Goal: Transaction & Acquisition: Register for event/course

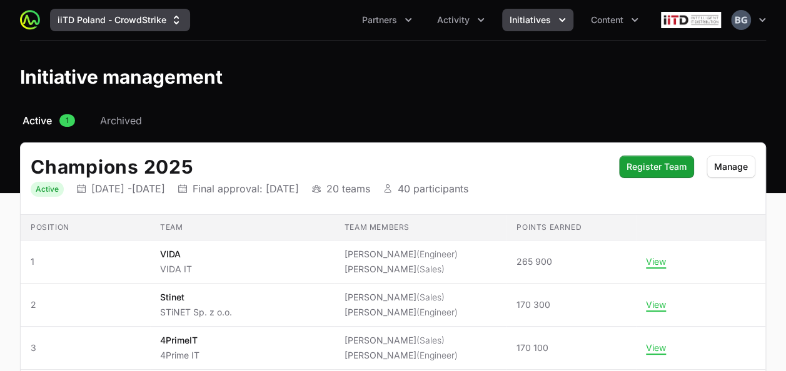
click at [114, 13] on button "iiTD Poland - CrowdStrike" at bounding box center [120, 20] width 140 height 23
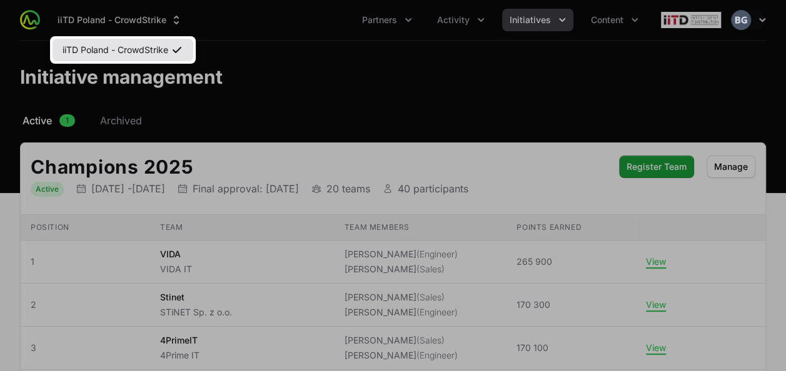
click at [107, 59] on link "iiTD Poland - CrowdStrike" at bounding box center [123, 50] width 141 height 23
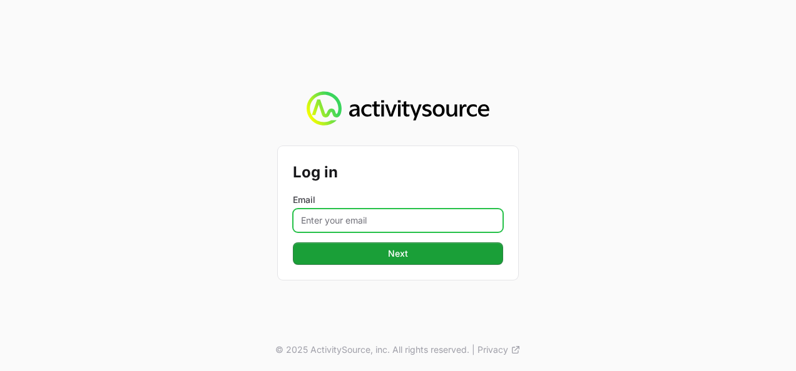
click at [387, 215] on input "Email" at bounding box center [398, 221] width 210 height 24
type input "b.galoch@iit-d.pl"
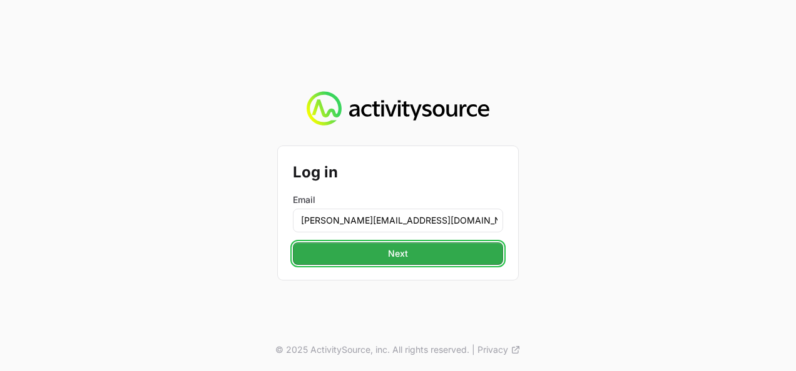
click at [415, 257] on button "Next" at bounding box center [398, 254] width 210 height 23
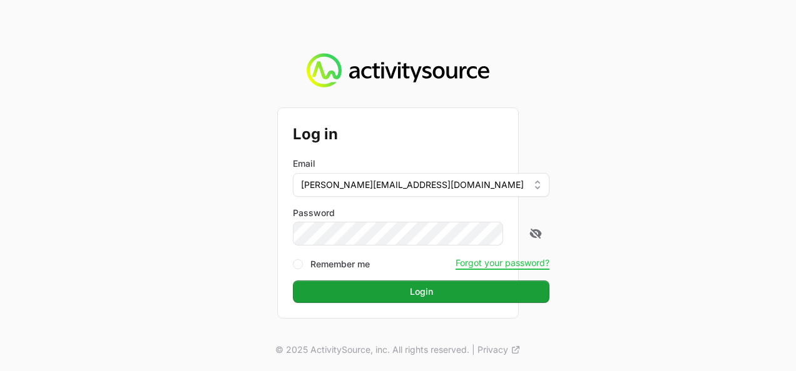
click at [379, 246] on form "Log in Email b.galoch@iit-d.pl Password Remember me Forgot your password? Login" at bounding box center [398, 212] width 210 height 179
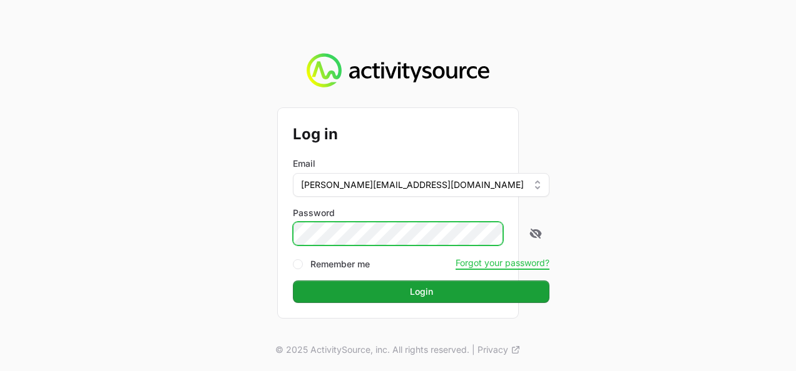
click at [293, 281] on button "Login" at bounding box center [421, 292] width 256 height 23
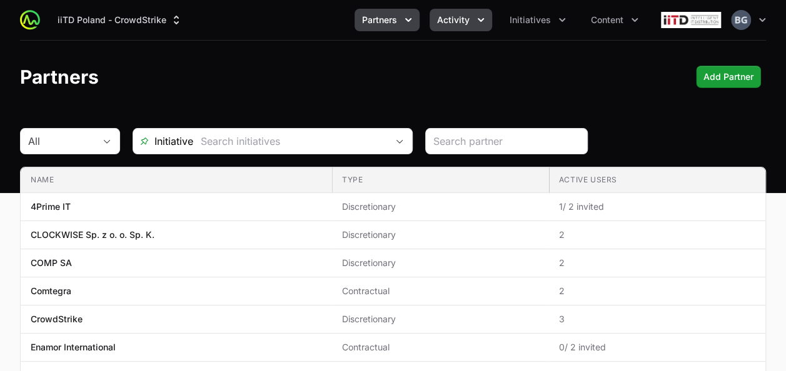
click at [457, 24] on span "Activity" at bounding box center [453, 20] width 33 height 13
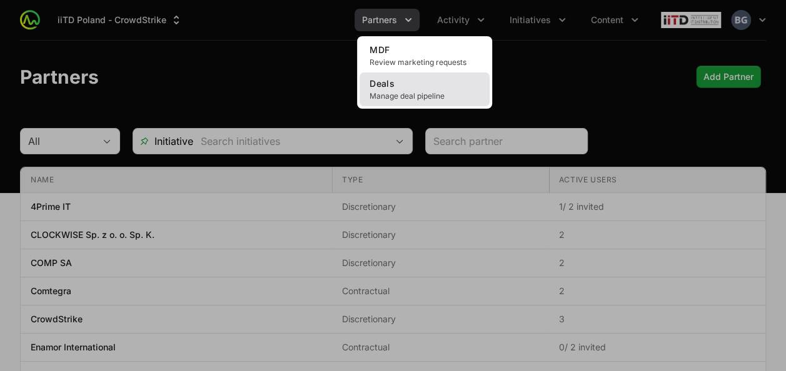
click at [437, 95] on span "Manage deal pipeline" at bounding box center [425, 96] width 110 height 10
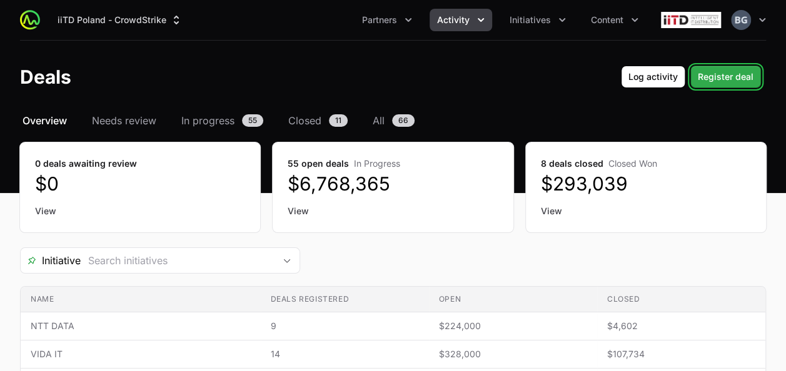
click at [722, 73] on span "Register deal" at bounding box center [726, 76] width 56 height 15
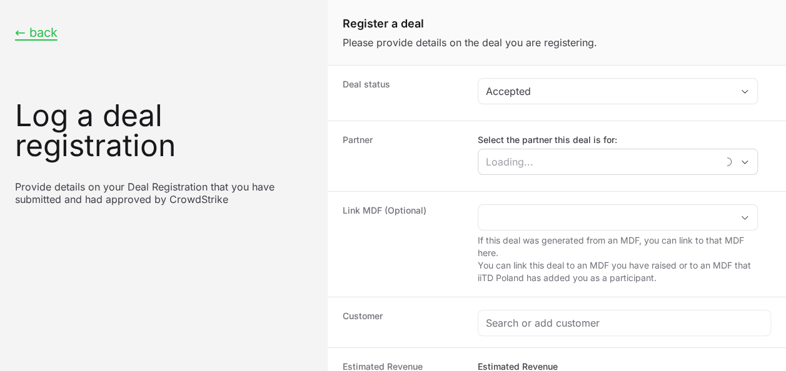
click at [582, 148] on div "Select the partner this deal is for:" at bounding box center [618, 154] width 280 height 41
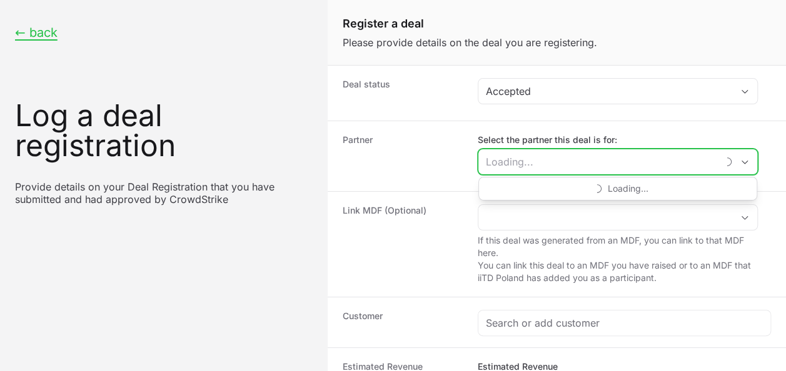
click at [587, 156] on input "Select the partner this deal is for:" at bounding box center [597, 161] width 239 height 25
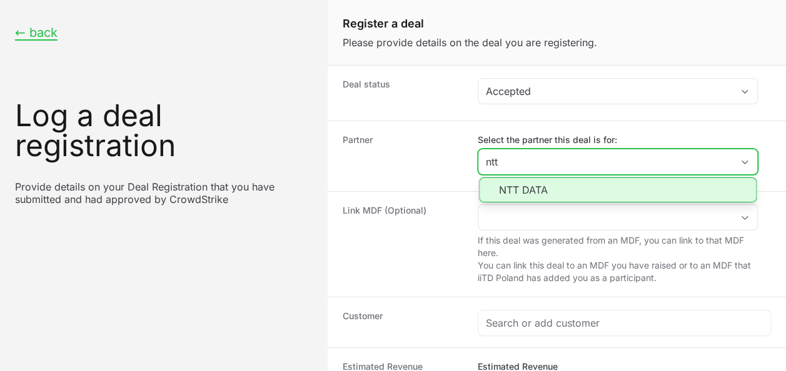
click at [577, 186] on li "NTT DATA" at bounding box center [618, 190] width 278 height 25
type input "NTT DATA"
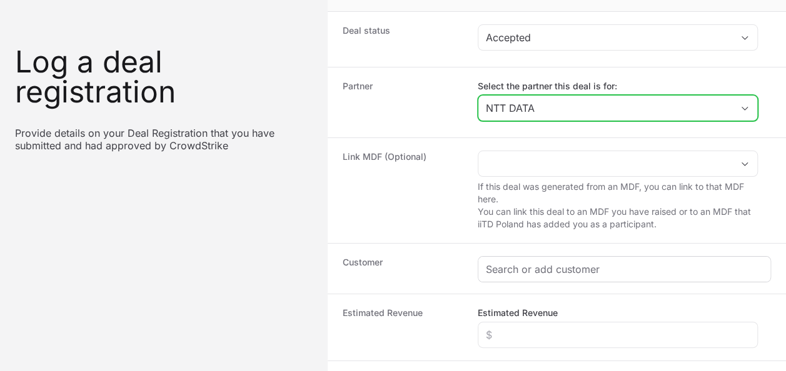
scroll to position [125, 0]
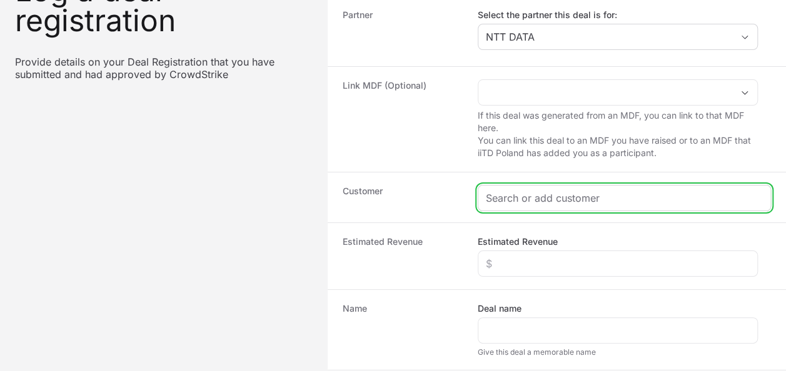
click at [549, 196] on input "Create activity form" at bounding box center [624, 198] width 277 height 15
paste input "GWW Legal & Tax"
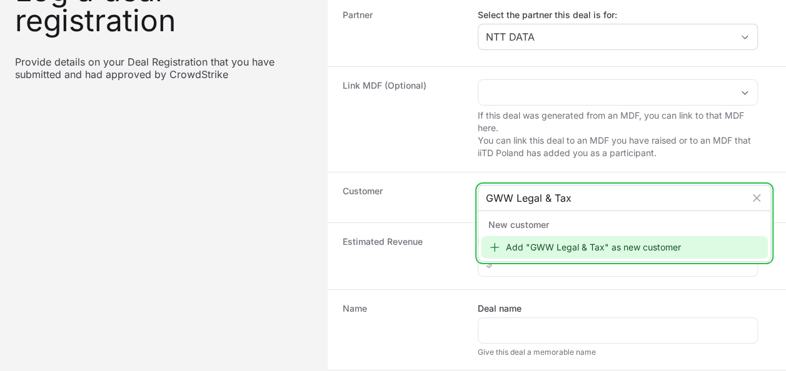
type input "GWW Legal & Tax"
click at [570, 253] on div "Add "GWW Legal & Tax" as new customer" at bounding box center [624, 247] width 287 height 23
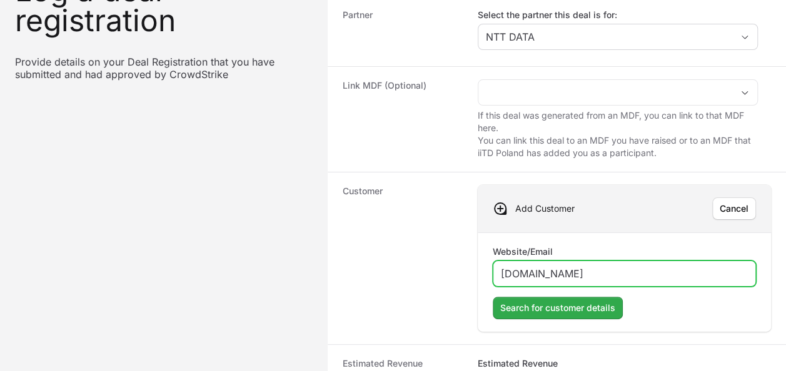
type input "www.gww.pl"
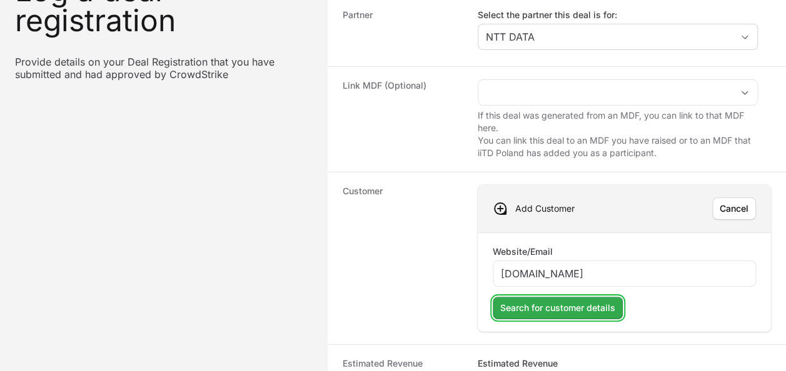
click at [600, 304] on span "Search for customer details" at bounding box center [557, 308] width 115 height 15
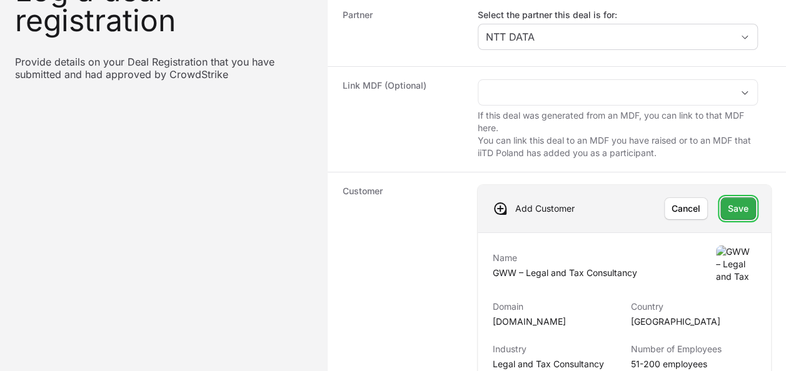
click at [737, 206] on span "Save" at bounding box center [738, 208] width 21 height 15
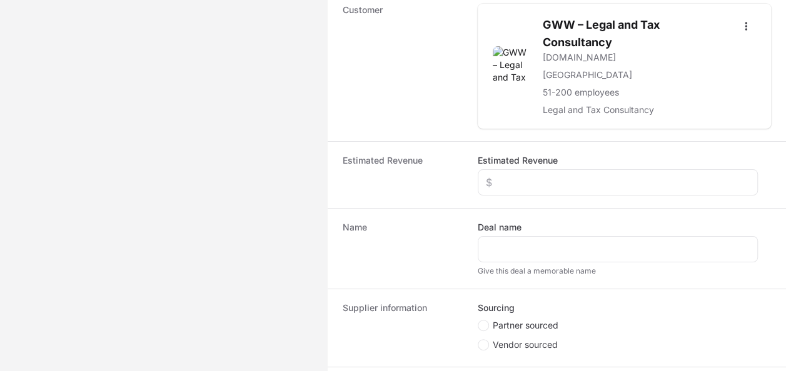
scroll to position [313, 0]
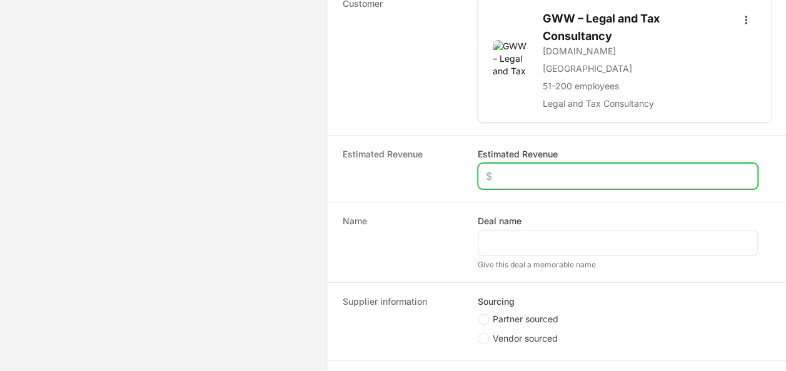
click at [573, 178] on input "Estimated Revenue" at bounding box center [618, 176] width 264 height 15
type input "$10,000"
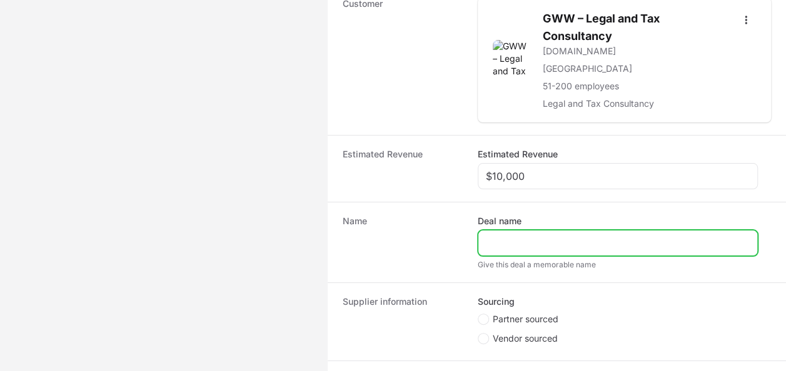
click at [573, 242] on input "Deal name" at bounding box center [618, 243] width 264 height 15
type input "GWW Legal TAX"
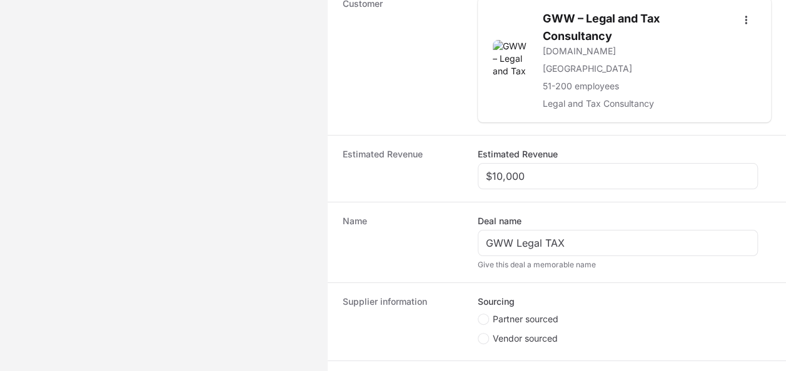
click at [505, 318] on span "Partner sourced" at bounding box center [526, 319] width 66 height 13
click at [479, 315] on input "Partner sourced" at bounding box center [478, 314] width 1 height 1
radio input "true"
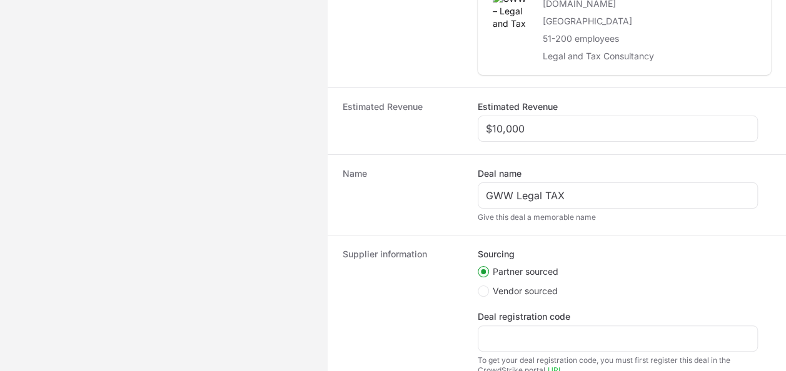
scroll to position [462, 0]
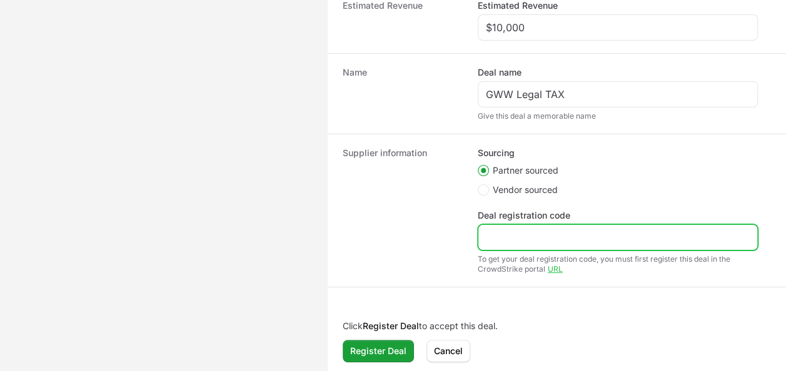
click at [500, 238] on input "Deal registration code" at bounding box center [618, 237] width 264 height 15
paste input "DR-f347fad6"
type input "DR-f347fad6"
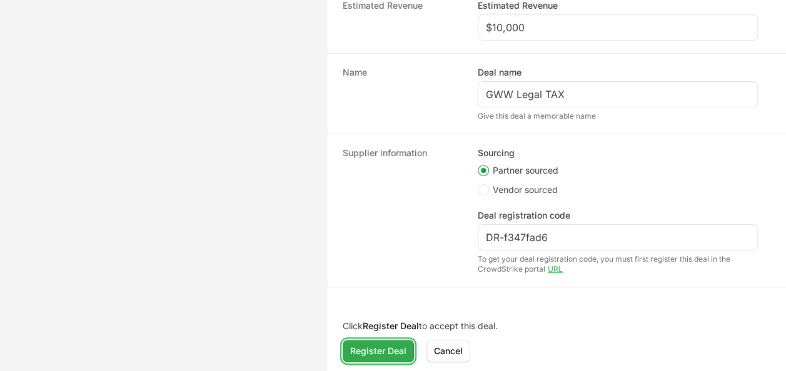
click at [379, 340] on button "Register Deal" at bounding box center [378, 351] width 71 height 23
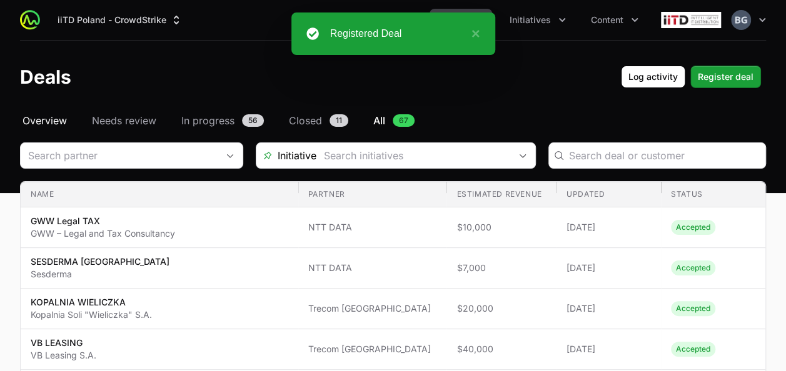
click at [50, 118] on span "Overview" at bounding box center [45, 120] width 44 height 15
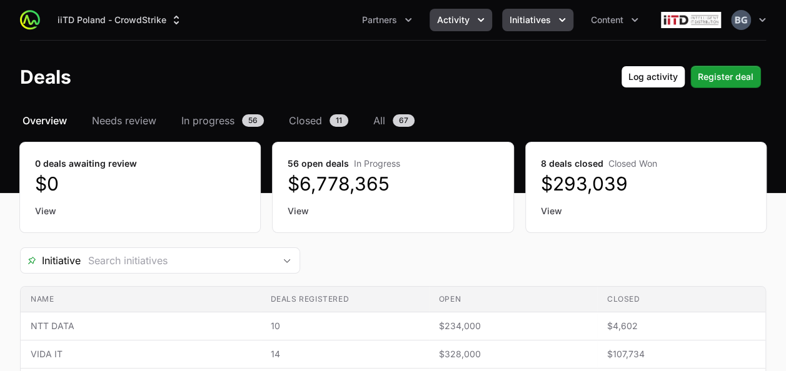
click at [547, 17] on span "Initiatives" at bounding box center [530, 20] width 41 height 13
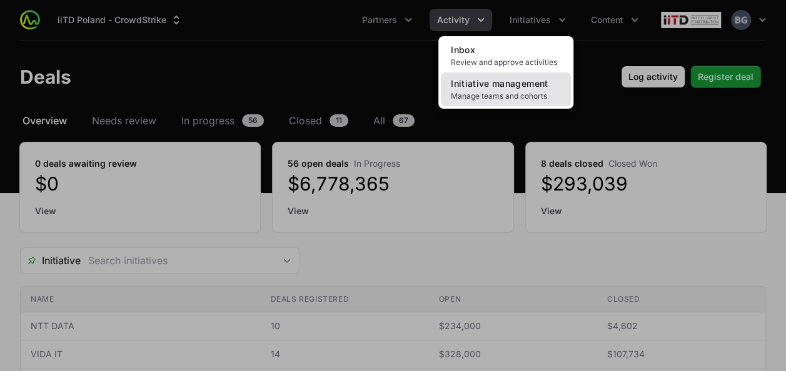
click at [522, 81] on span "Initiative management" at bounding box center [499, 83] width 97 height 11
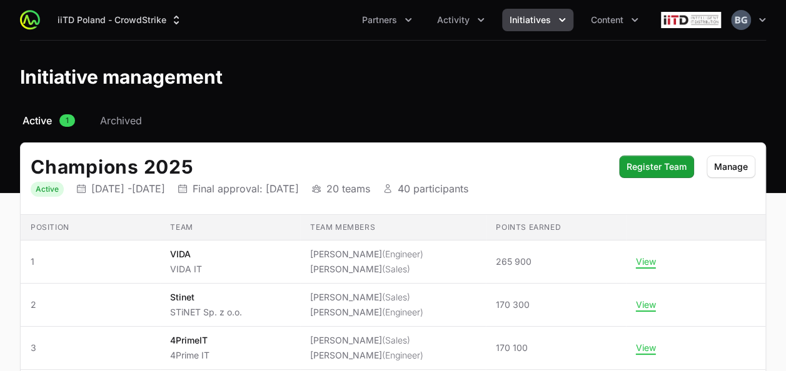
click at [537, 21] on span "Initiatives" at bounding box center [530, 20] width 41 height 13
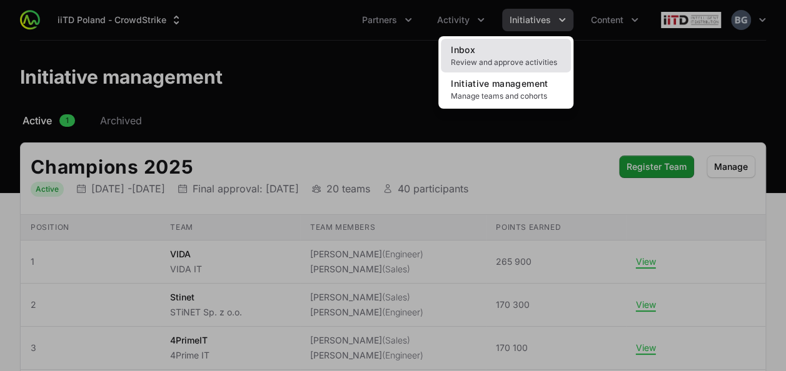
click at [534, 44] on link "Inbox Review and approve activities" at bounding box center [506, 56] width 130 height 34
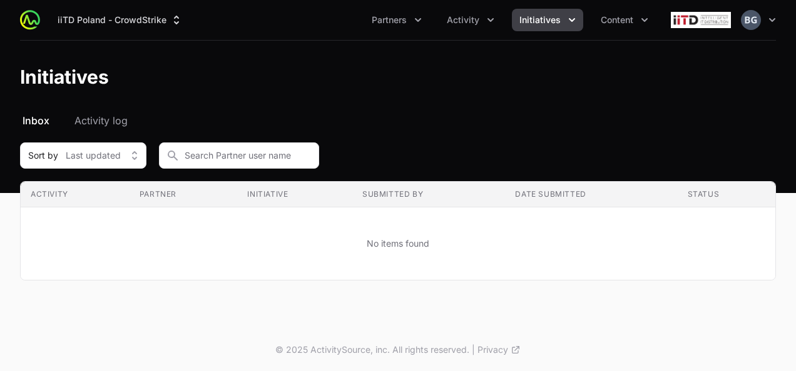
click at [533, 23] on span "Initiatives" at bounding box center [539, 20] width 41 height 13
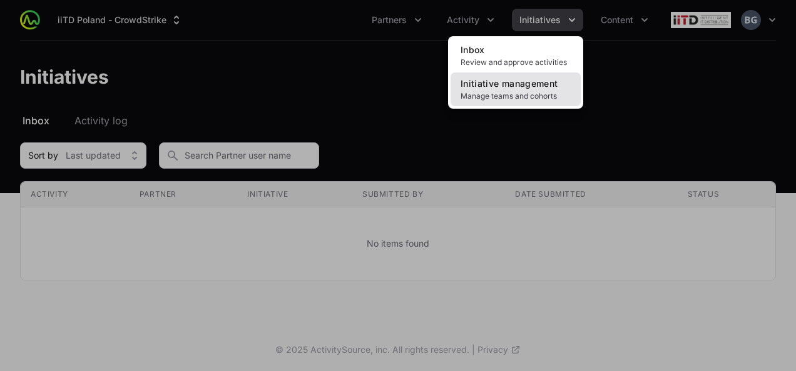
click at [528, 84] on span "Initiative management" at bounding box center [508, 83] width 97 height 11
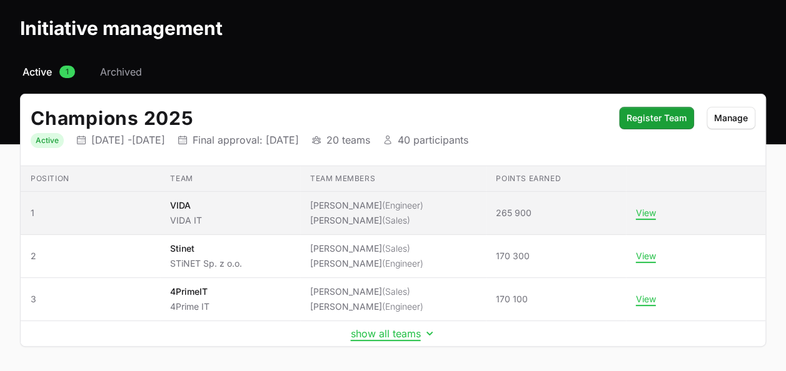
scroll to position [95, 0]
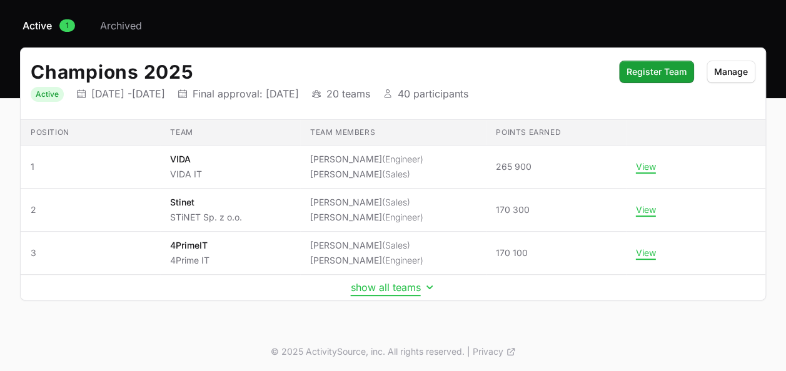
click at [387, 287] on button "show all teams" at bounding box center [393, 287] width 85 height 13
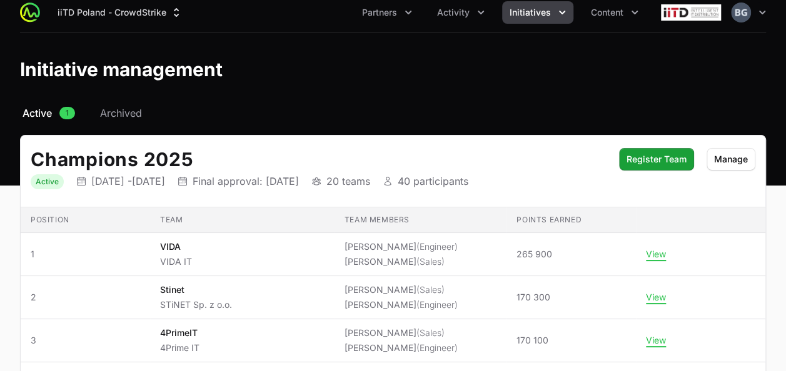
scroll to position [0, 0]
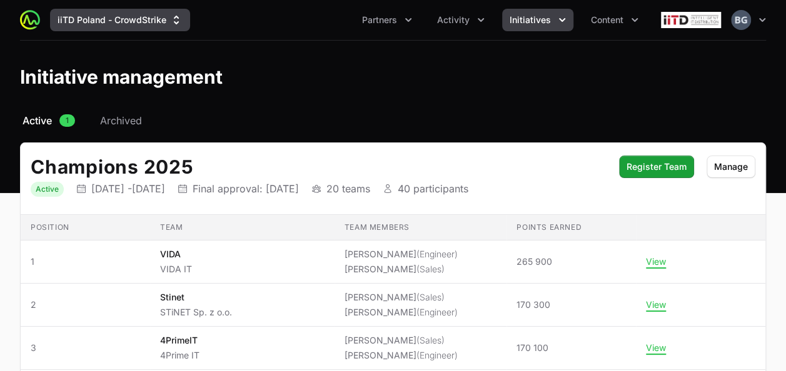
click at [108, 23] on button "iiTD Poland - CrowdStrike" at bounding box center [120, 20] width 140 height 23
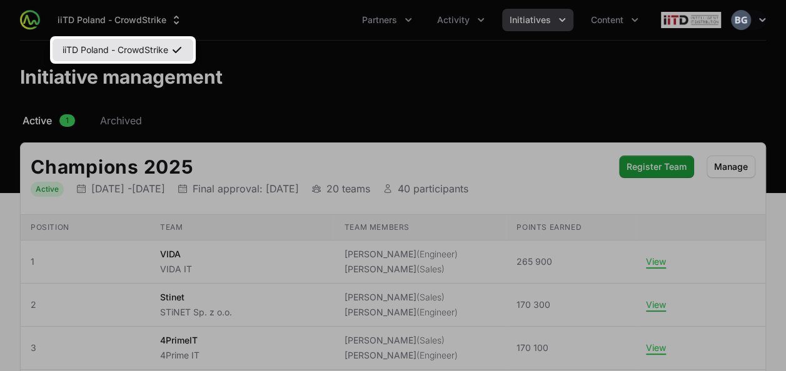
click at [111, 53] on link "iiTD Poland - CrowdStrike" at bounding box center [123, 50] width 141 height 23
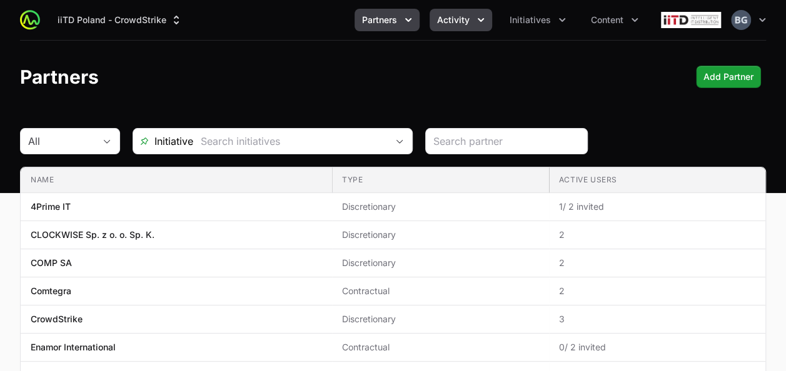
click at [477, 21] on icon "Activity menu" at bounding box center [481, 20] width 13 height 13
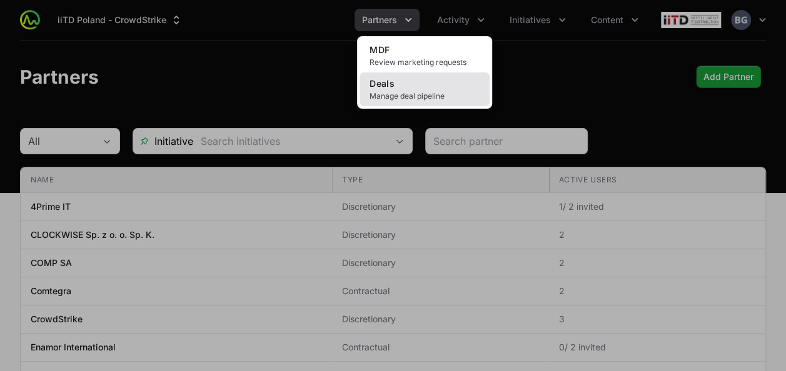
click at [422, 94] on span "Manage deal pipeline" at bounding box center [425, 96] width 110 height 10
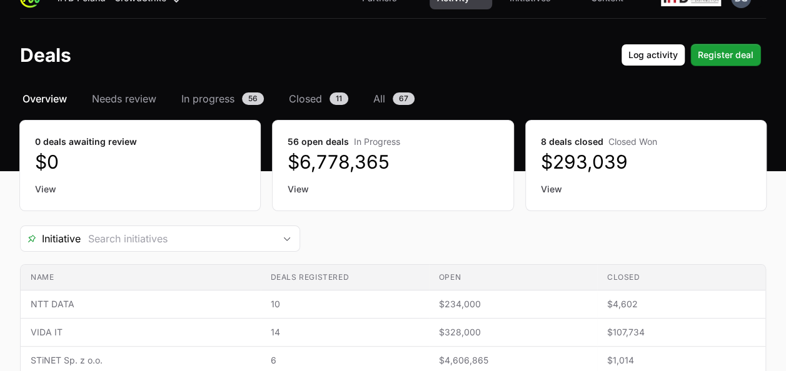
scroll to position [125, 0]
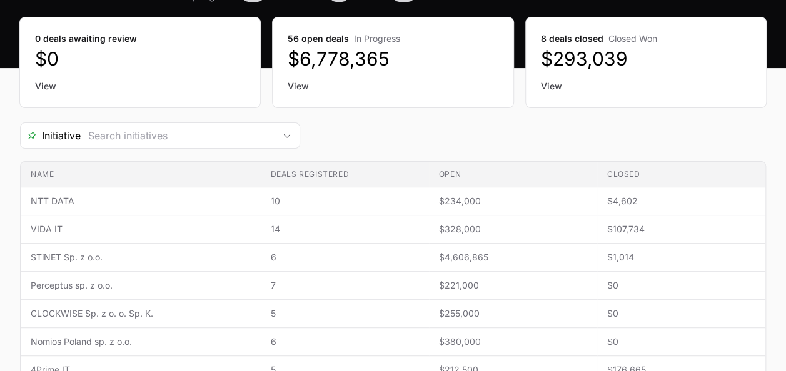
click at [448, 129] on div "Initiative" at bounding box center [393, 136] width 746 height 26
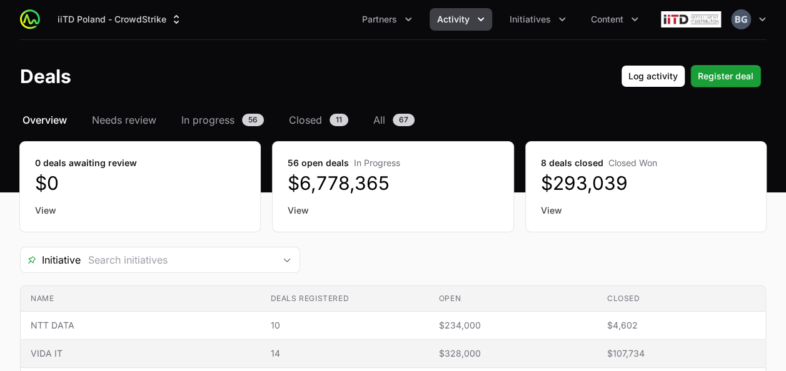
scroll to position [0, 0]
